Goal: Information Seeking & Learning: Check status

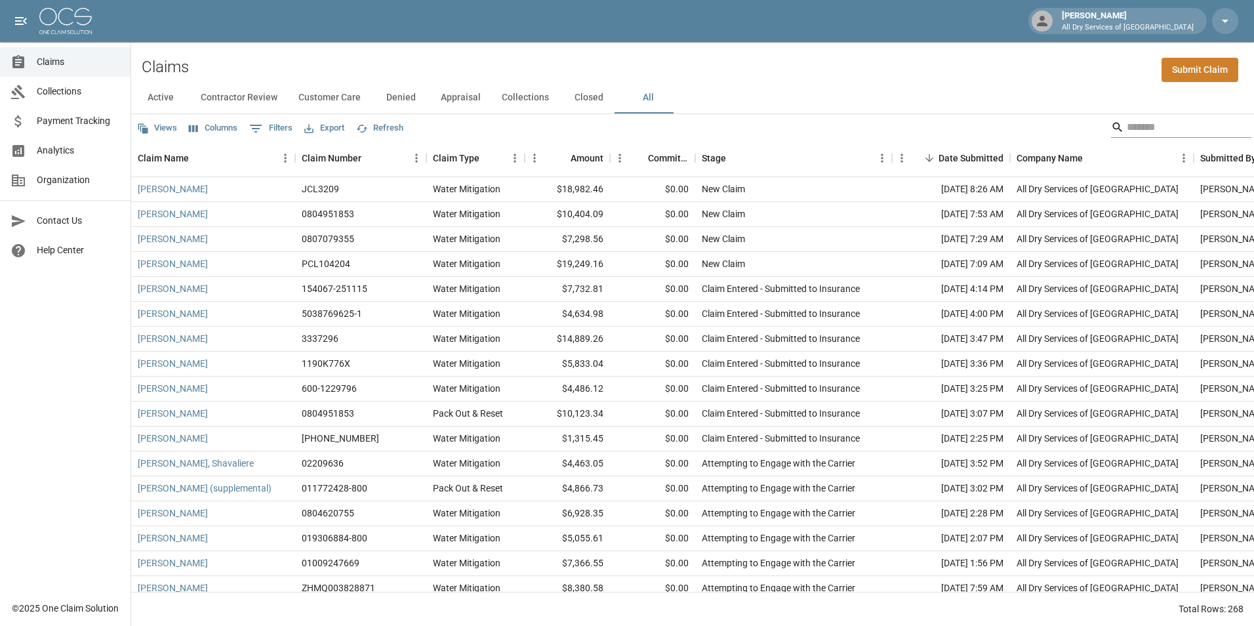
click at [1161, 130] on input "Search" at bounding box center [1179, 127] width 105 height 21
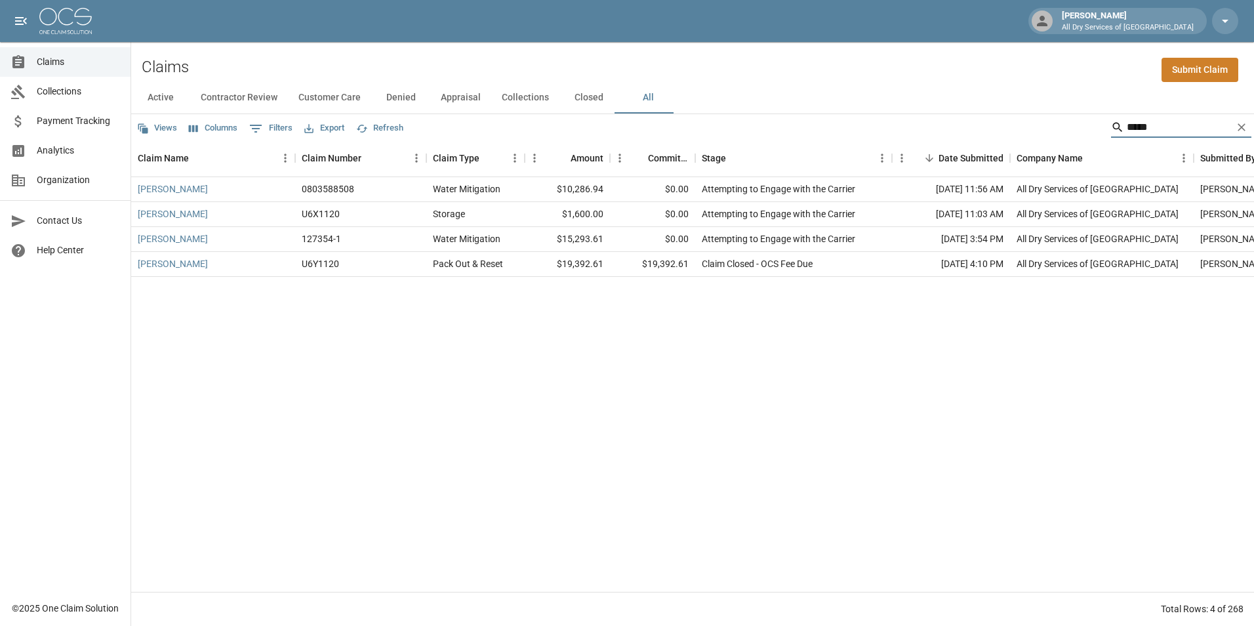
type input "*****"
click at [171, 186] on link "[PERSON_NAME]" at bounding box center [173, 188] width 70 height 13
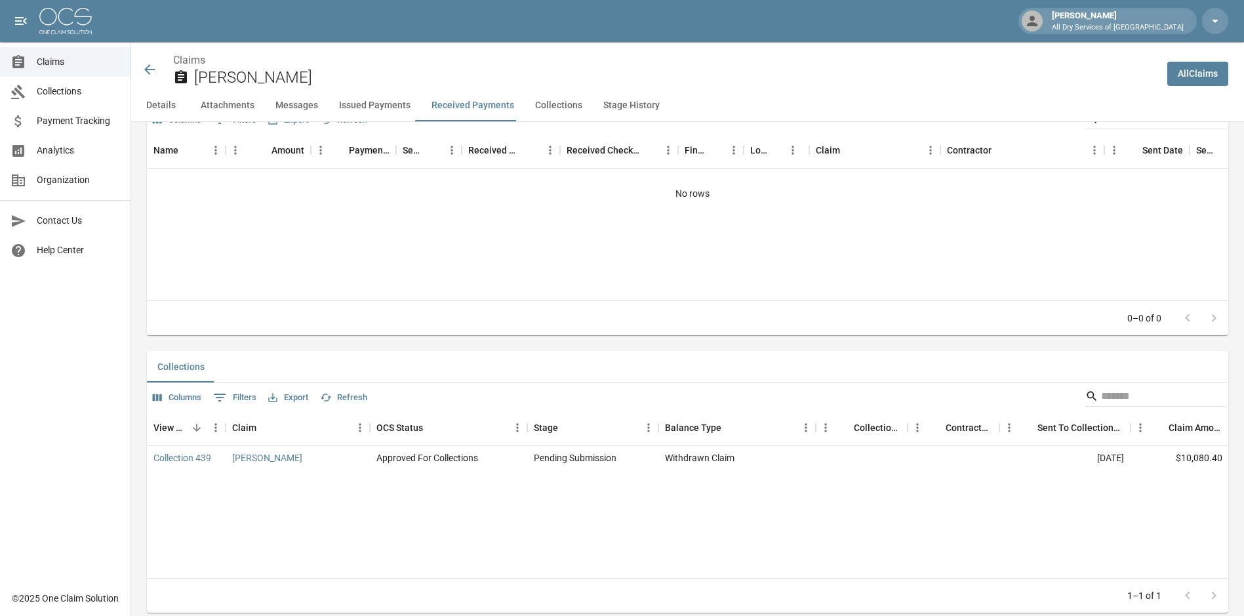
scroll to position [1902, 0]
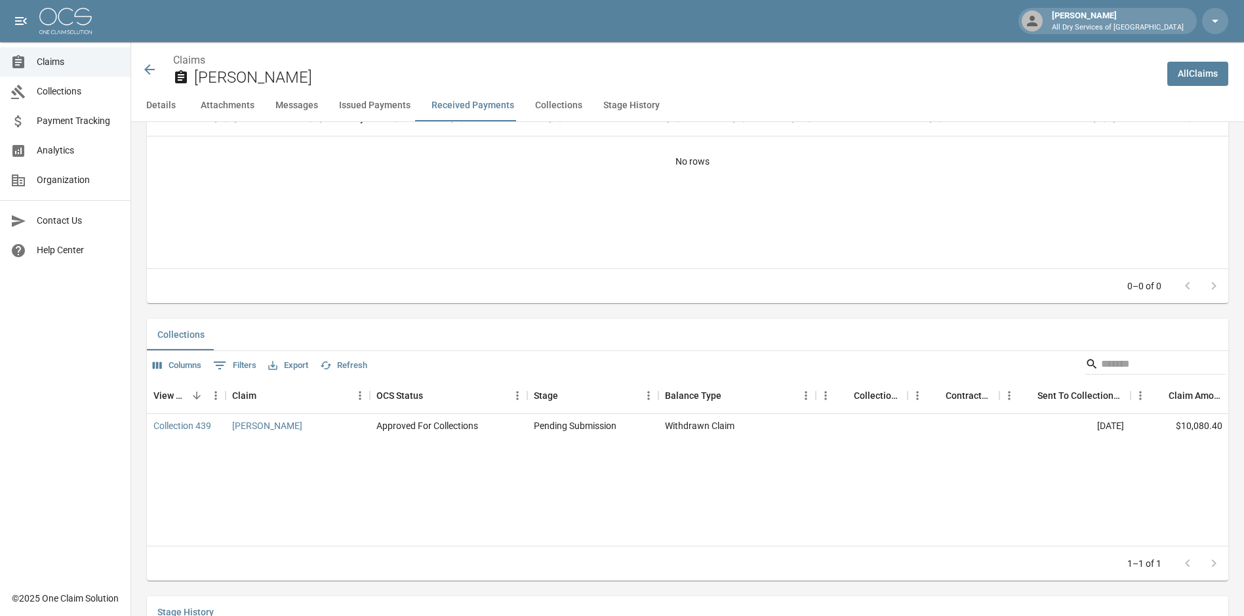
click at [1227, 563] on div at bounding box center [1201, 563] width 52 height 26
click at [1224, 563] on div at bounding box center [1201, 563] width 52 height 26
click at [1224, 562] on div at bounding box center [1201, 563] width 52 height 26
click at [1222, 560] on div at bounding box center [1201, 563] width 52 height 26
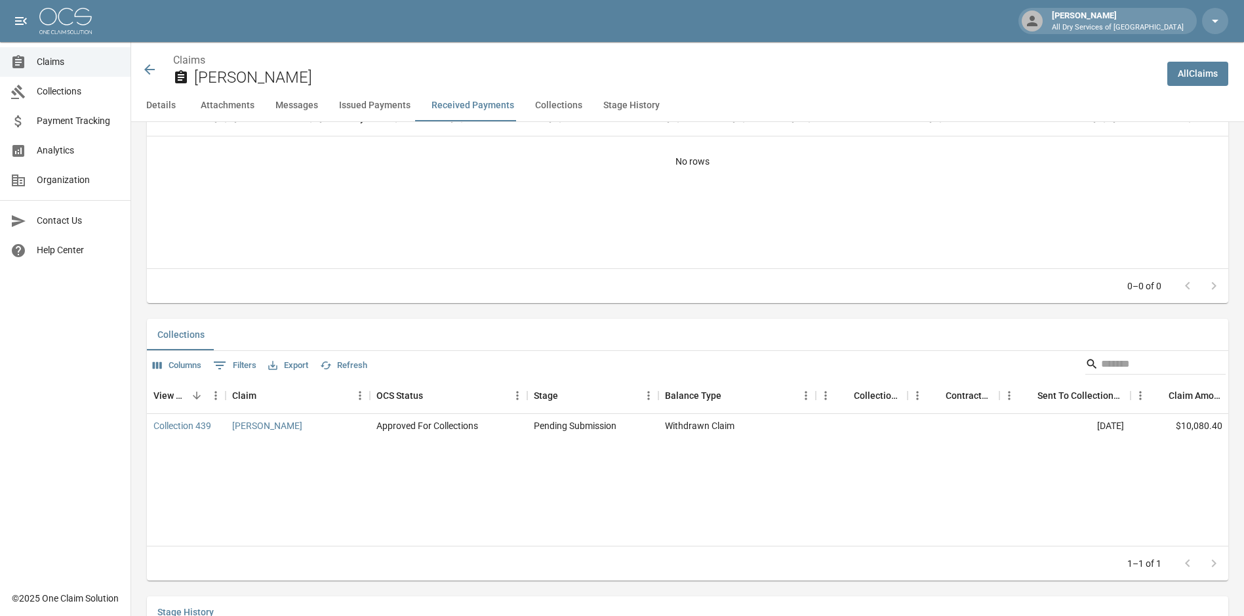
click at [1221, 560] on div at bounding box center [1201, 563] width 52 height 26
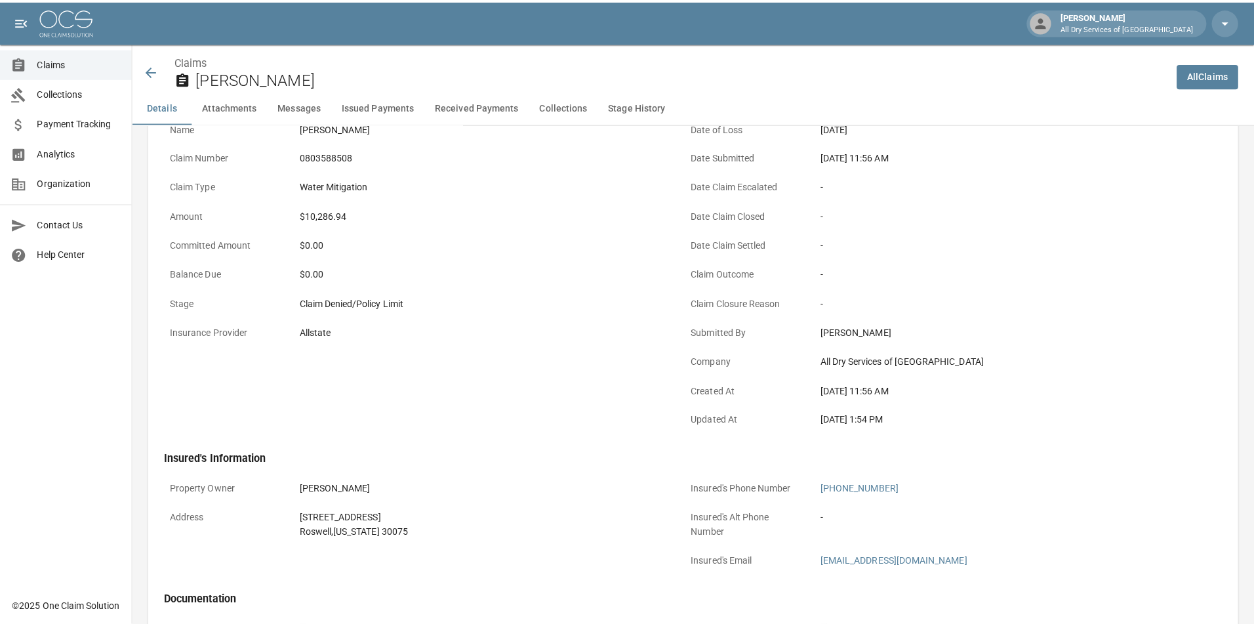
scroll to position [0, 0]
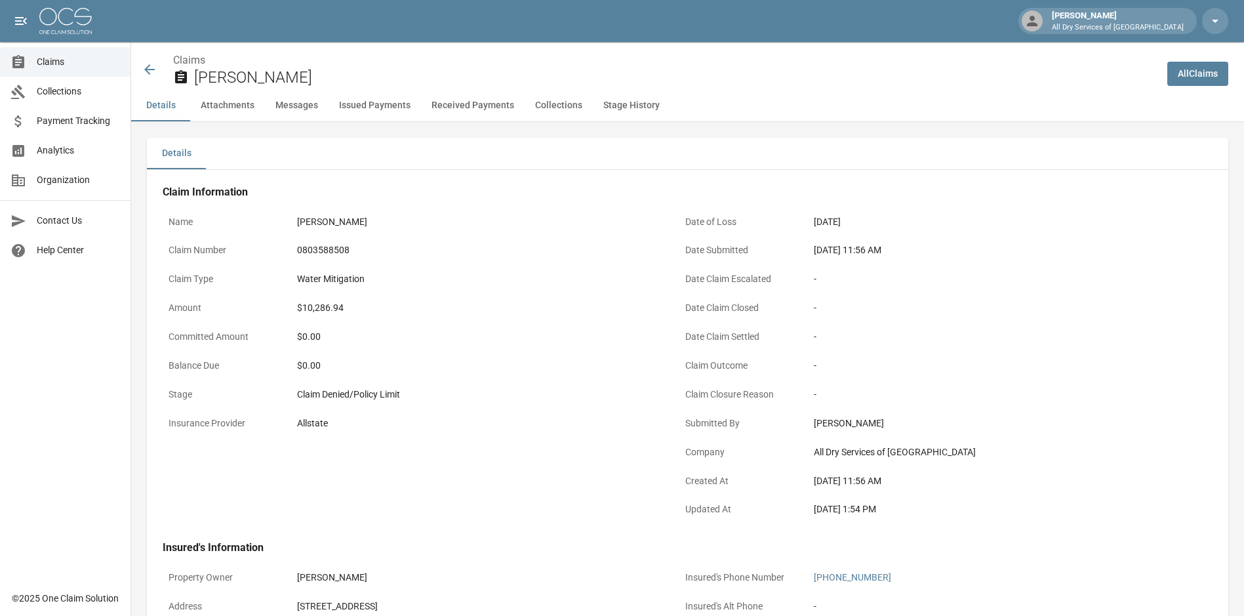
click at [49, 62] on span "Claims" at bounding box center [78, 62] width 83 height 14
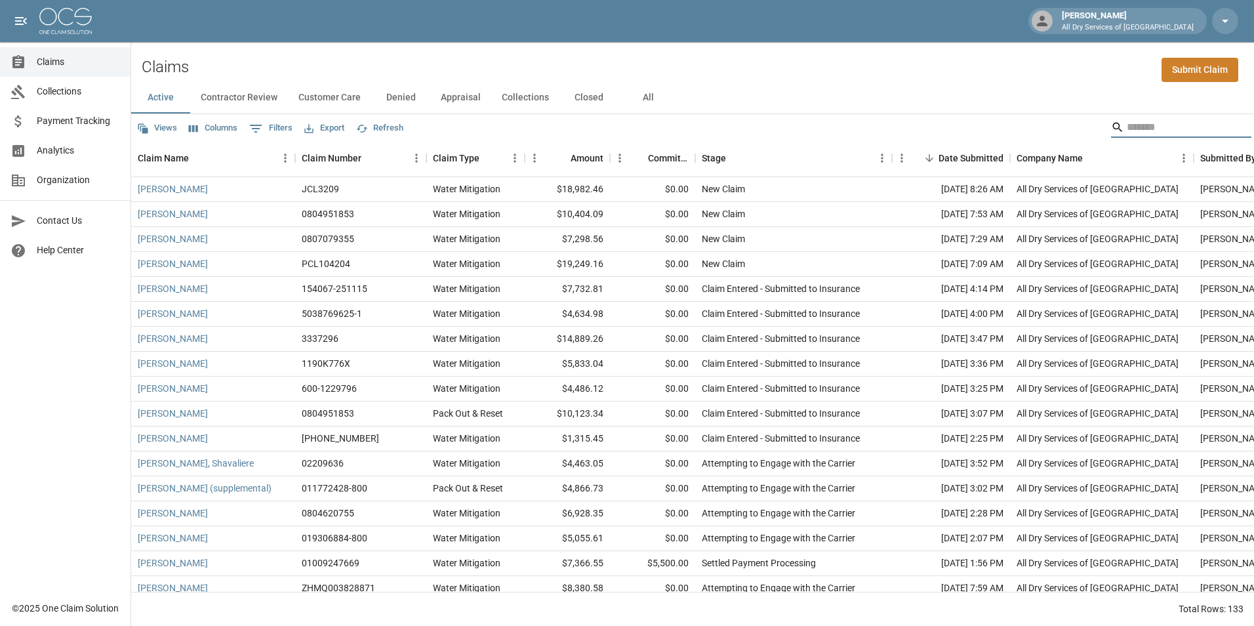
click at [1172, 123] on input "Search" at bounding box center [1179, 127] width 105 height 21
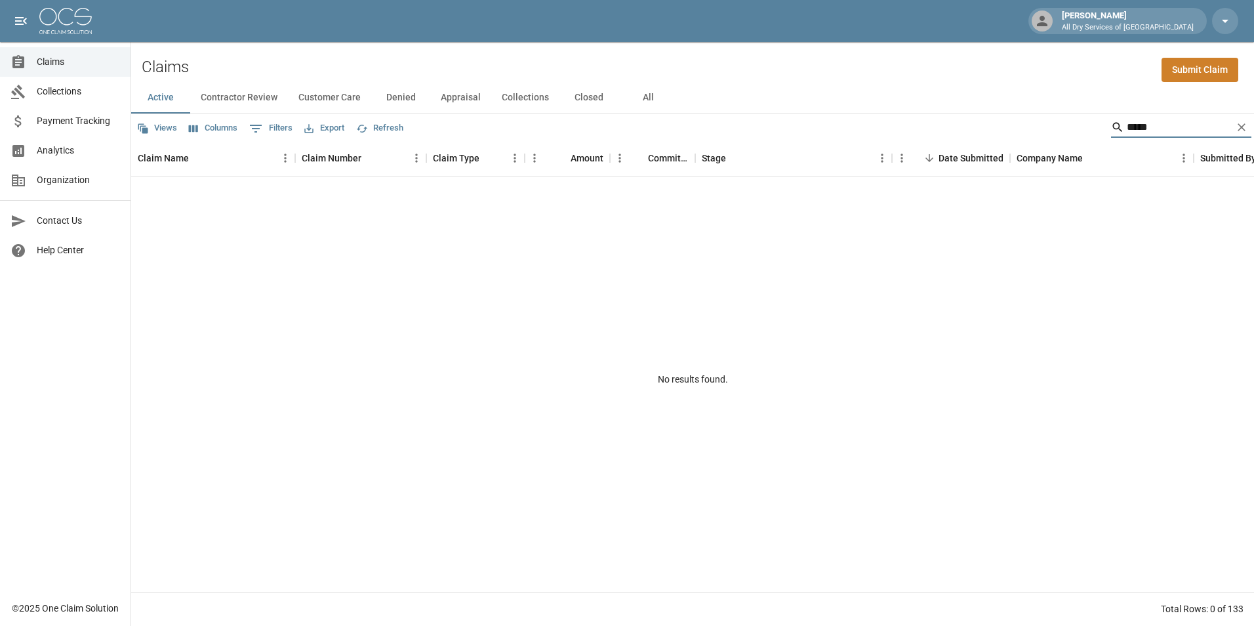
type input "*****"
click at [643, 95] on button "All" at bounding box center [647, 97] width 59 height 31
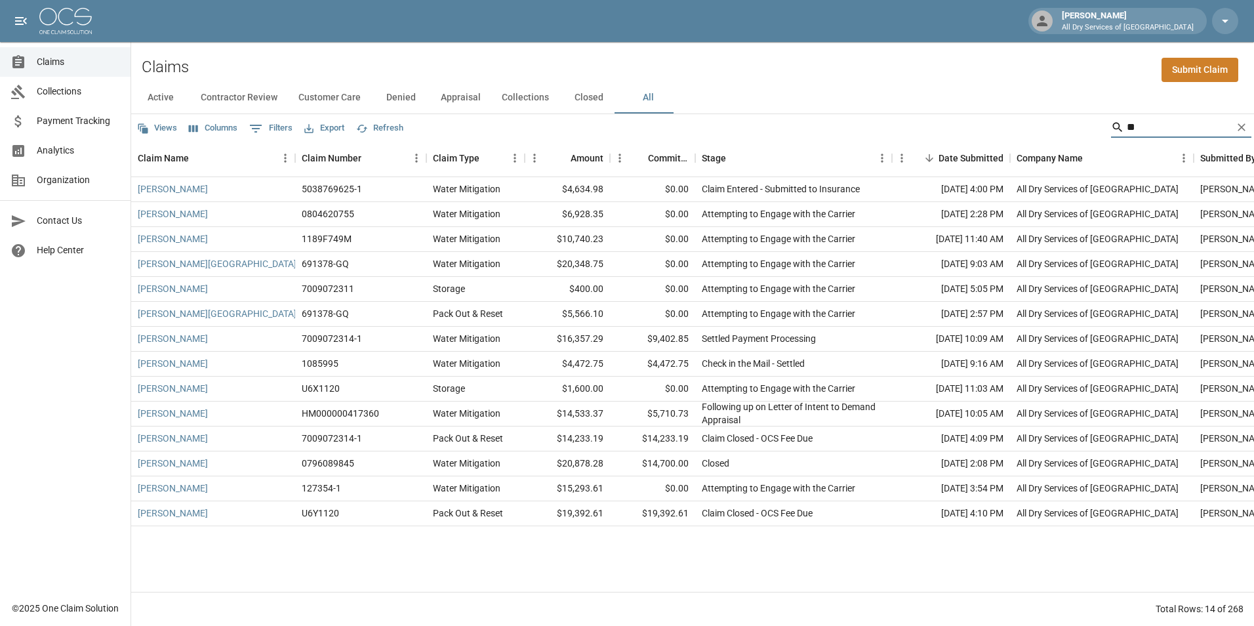
type input "*"
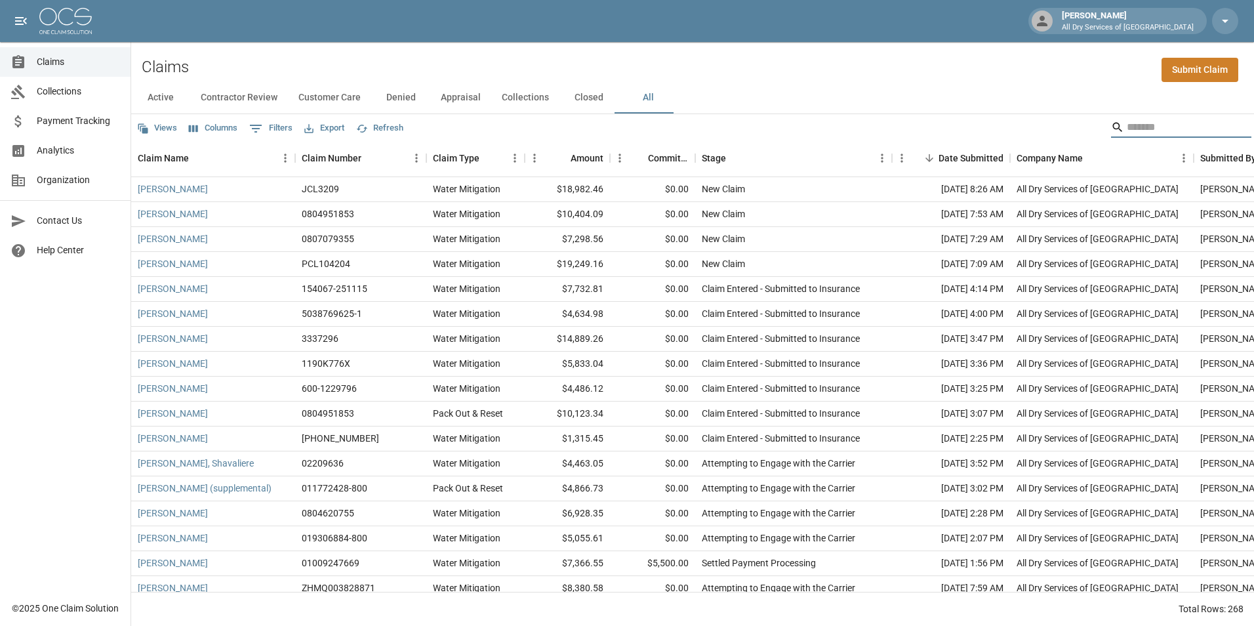
click at [1146, 128] on input "Search" at bounding box center [1179, 127] width 105 height 21
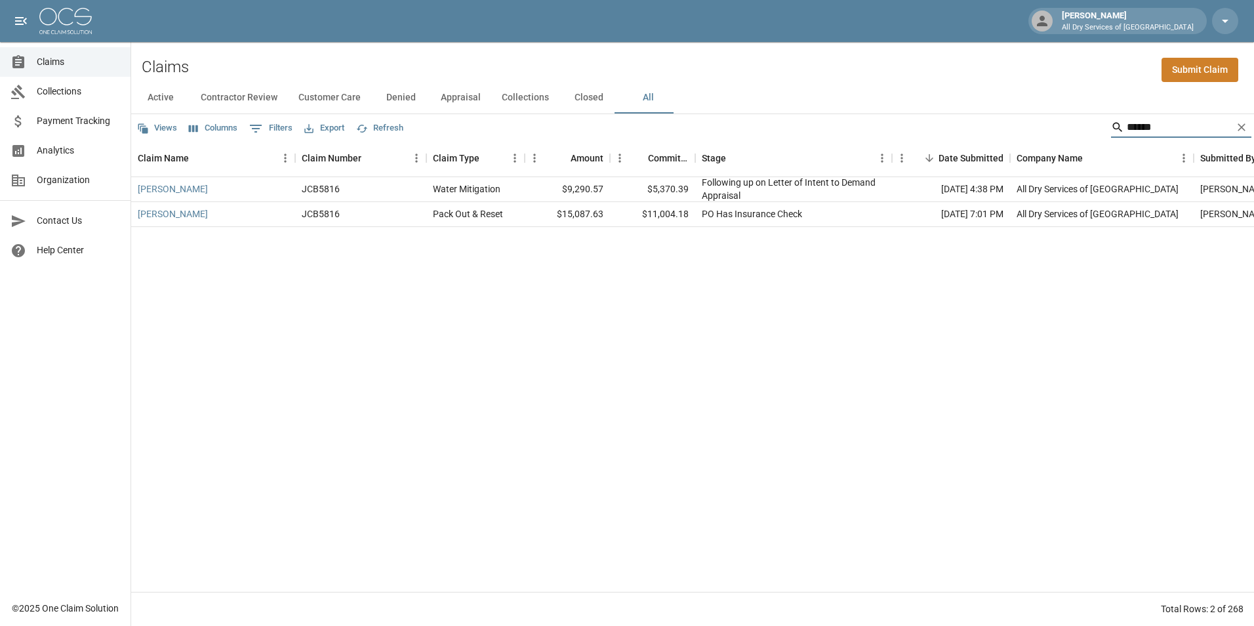
click at [1159, 129] on input "******" at bounding box center [1179, 127] width 105 height 21
type input "*"
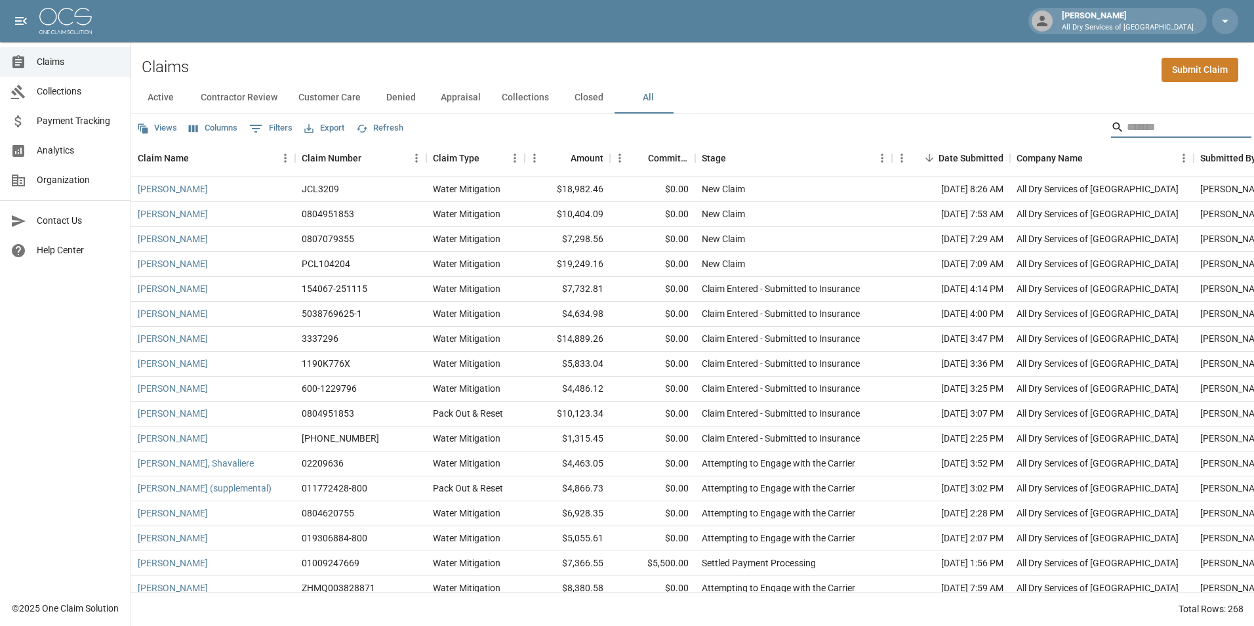
click at [1184, 121] on input "Search" at bounding box center [1179, 127] width 105 height 21
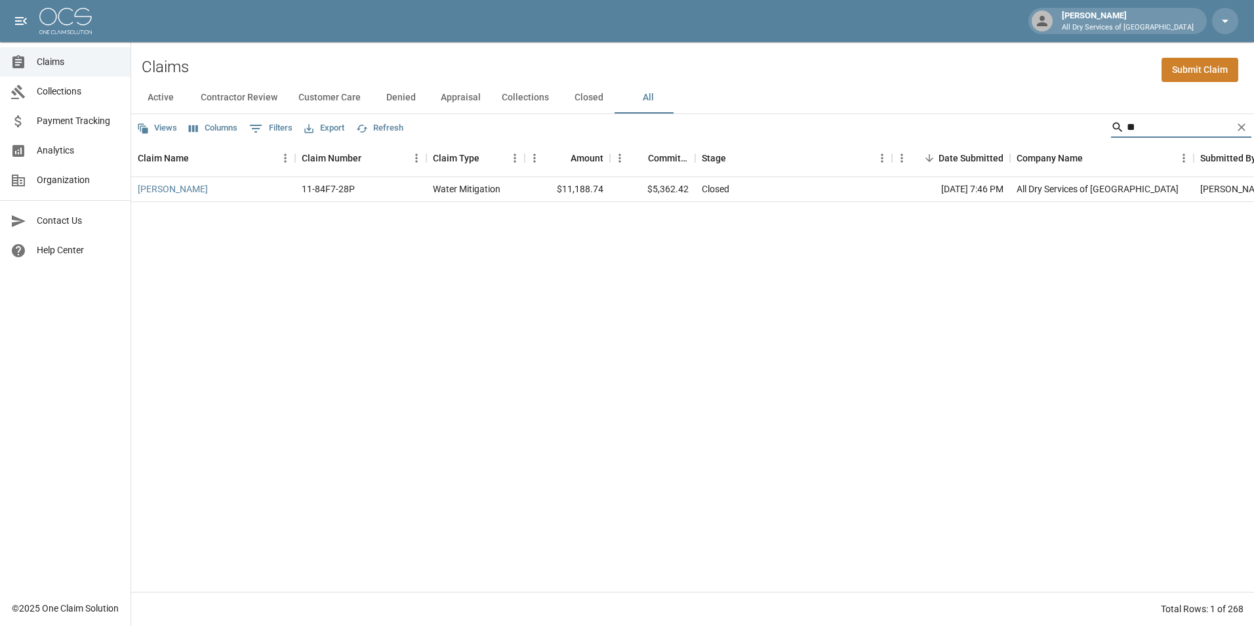
type input "*"
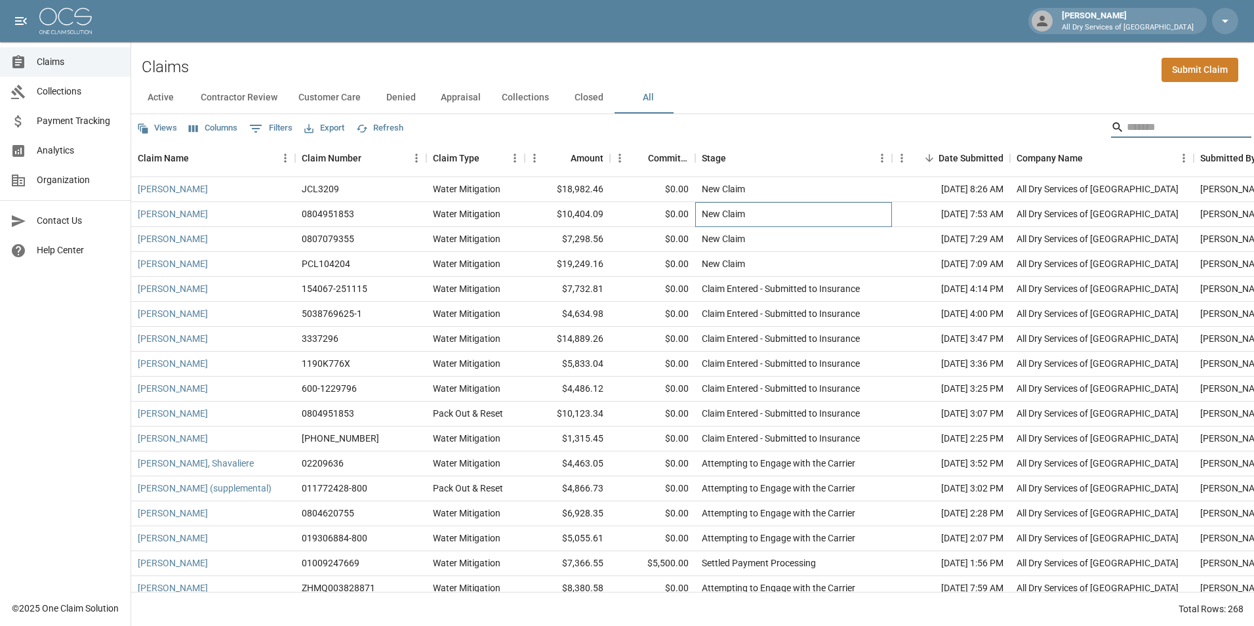
click at [761, 220] on div "New Claim" at bounding box center [793, 214] width 197 height 25
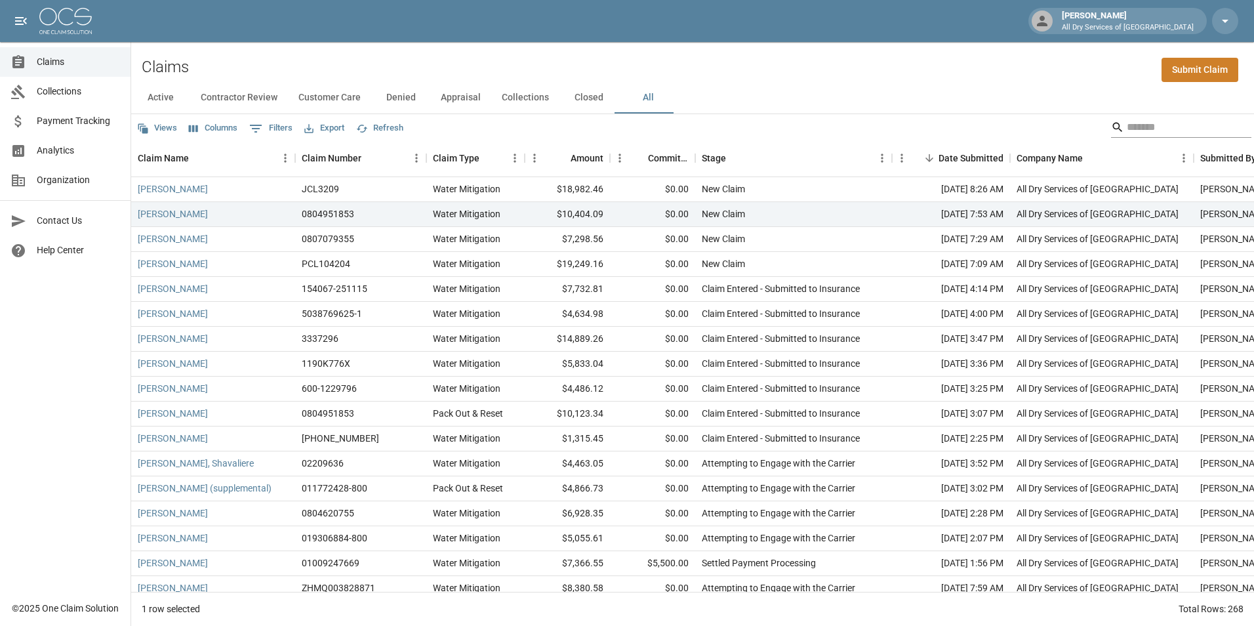
click at [1155, 136] on input "Search" at bounding box center [1179, 127] width 105 height 21
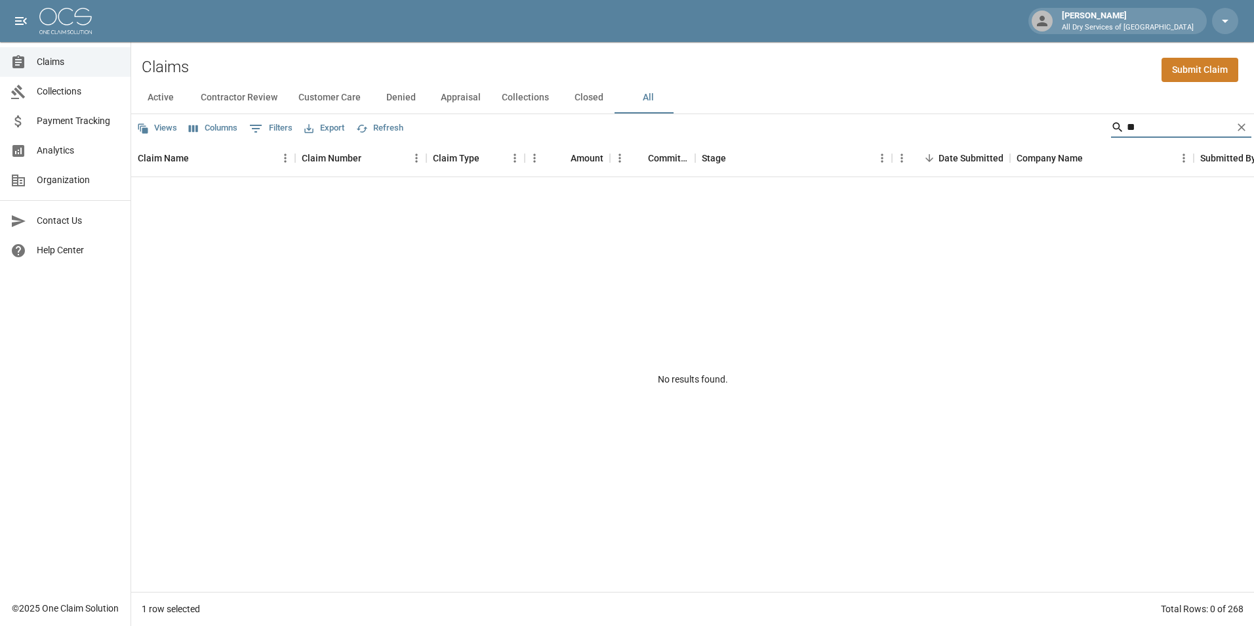
type input "*"
